Goal: Task Accomplishment & Management: Use online tool/utility

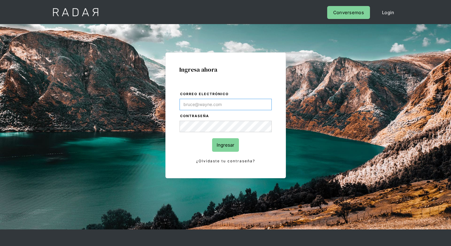
type input "[EMAIL_ADDRESS][PERSON_NAME][DOMAIN_NAME]"
click at [225, 145] on input "Ingresar" at bounding box center [225, 145] width 27 height 14
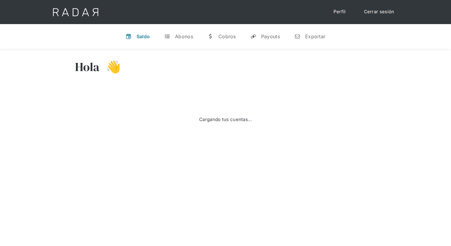
select select "8"
click at [310, 36] on div "Exportar" at bounding box center [315, 36] width 20 height 6
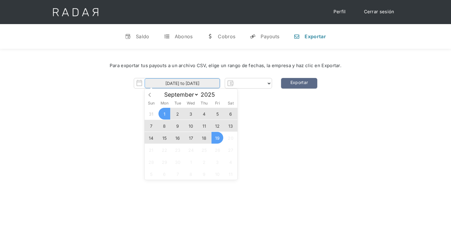
select select "prontopaga"
click at [180, 83] on input "[DATE] to [DATE]" at bounding box center [179, 83] width 75 height 10
click at [204, 138] on span "18" at bounding box center [204, 138] width 12 height 12
type input "[DATE]"
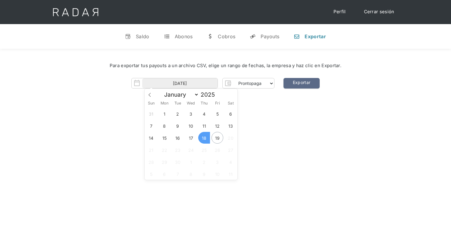
click at [204, 138] on span "18" at bounding box center [204, 138] width 12 height 12
click at [301, 83] on link "Exportar" at bounding box center [302, 83] width 36 height 11
